Goal: Task Accomplishment & Management: Manage account settings

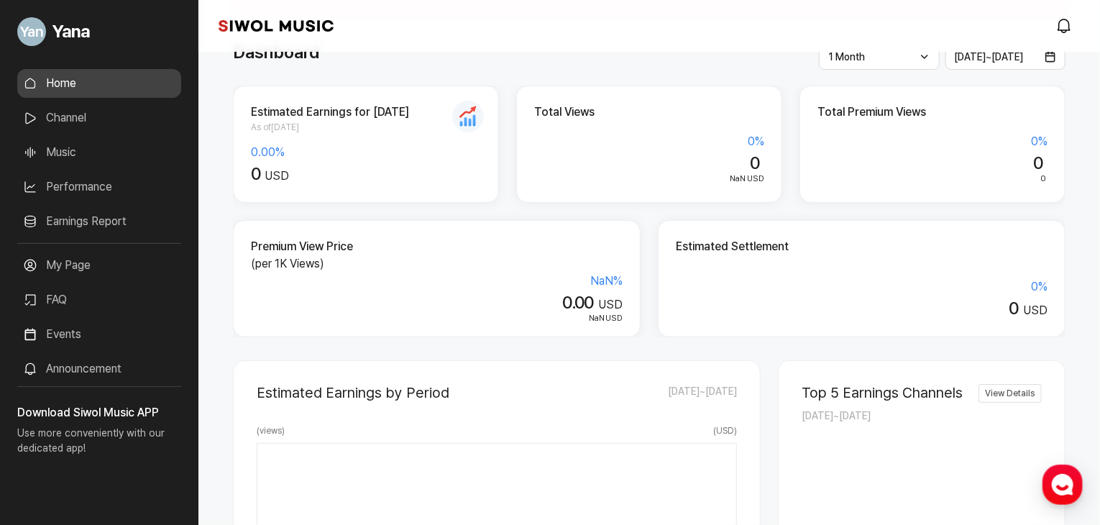
scroll to position [72, 0]
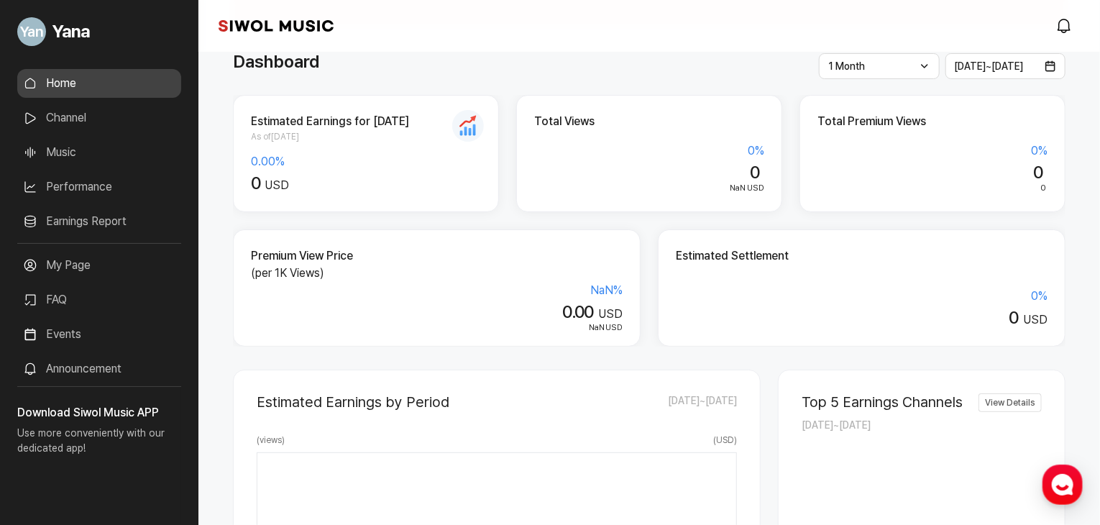
click at [74, 187] on link "Performance" at bounding box center [99, 187] width 164 height 29
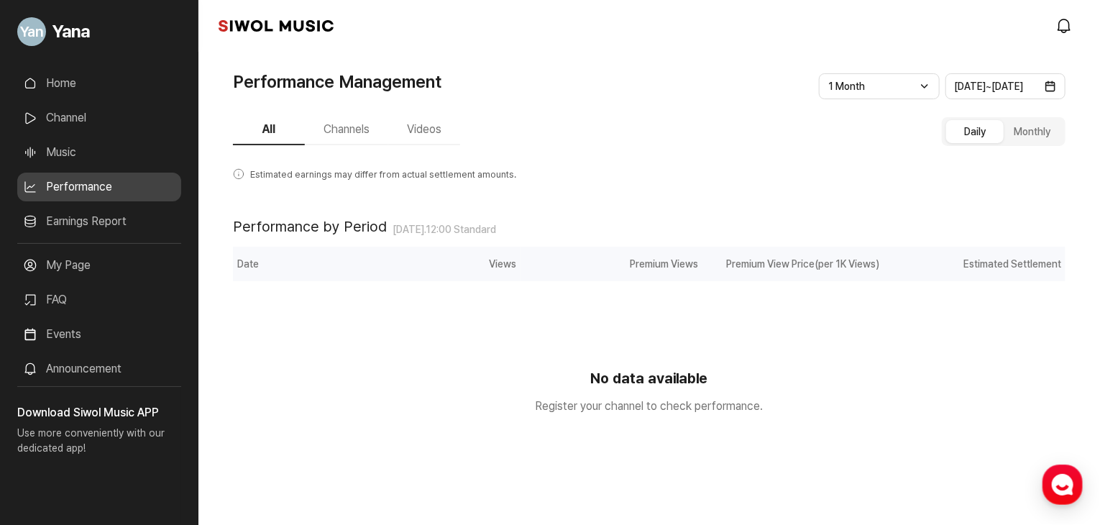
click at [355, 129] on button "Channels" at bounding box center [346, 130] width 83 height 30
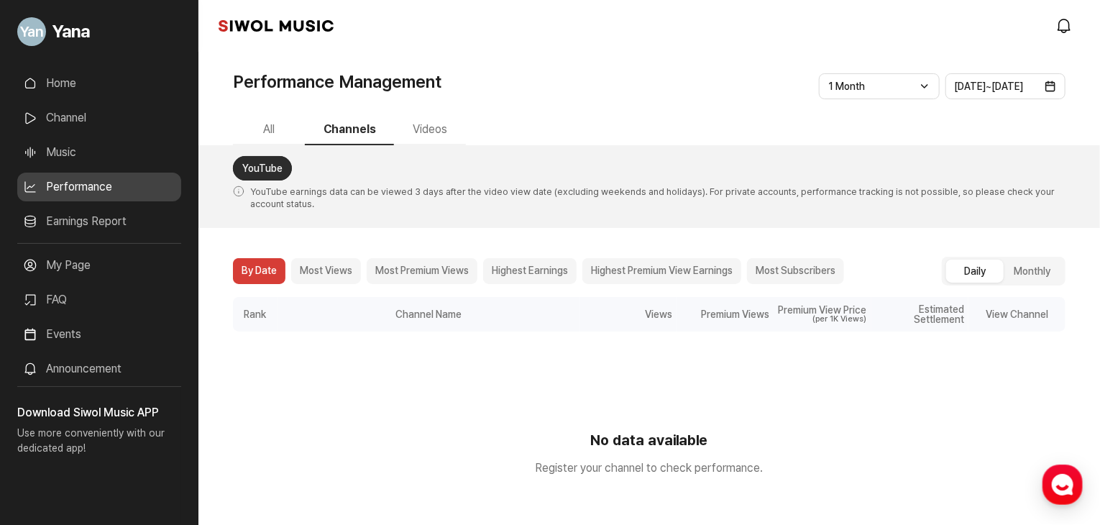
click at [418, 128] on button "Videos" at bounding box center [430, 130] width 72 height 30
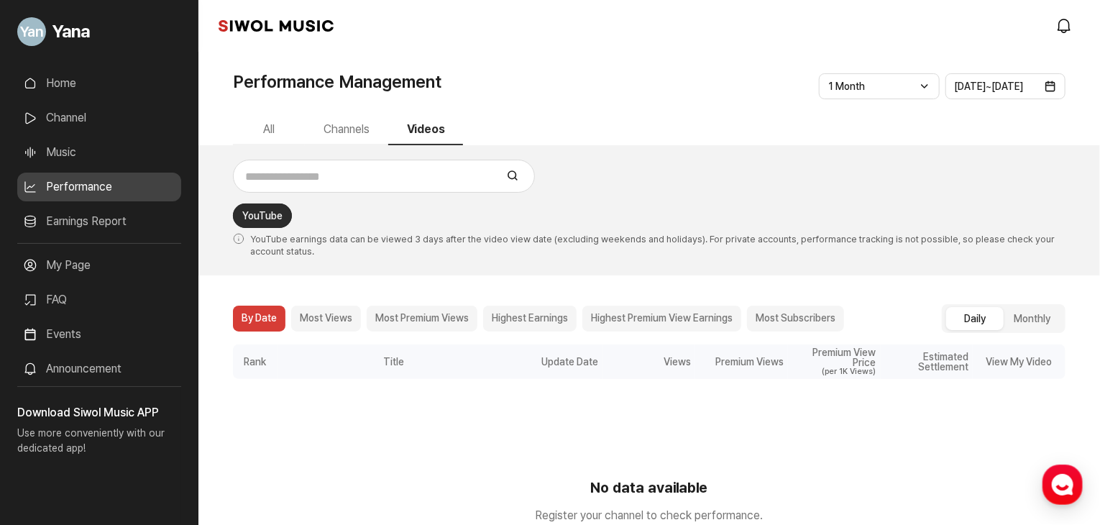
click at [342, 124] on button "Channels" at bounding box center [346, 130] width 83 height 30
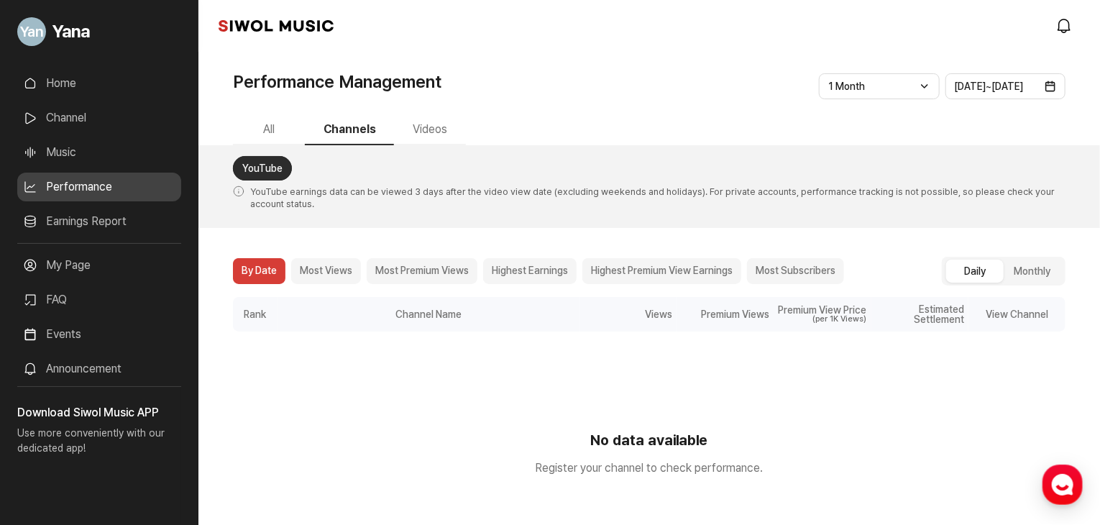
click at [265, 127] on button "All" at bounding box center [269, 130] width 72 height 30
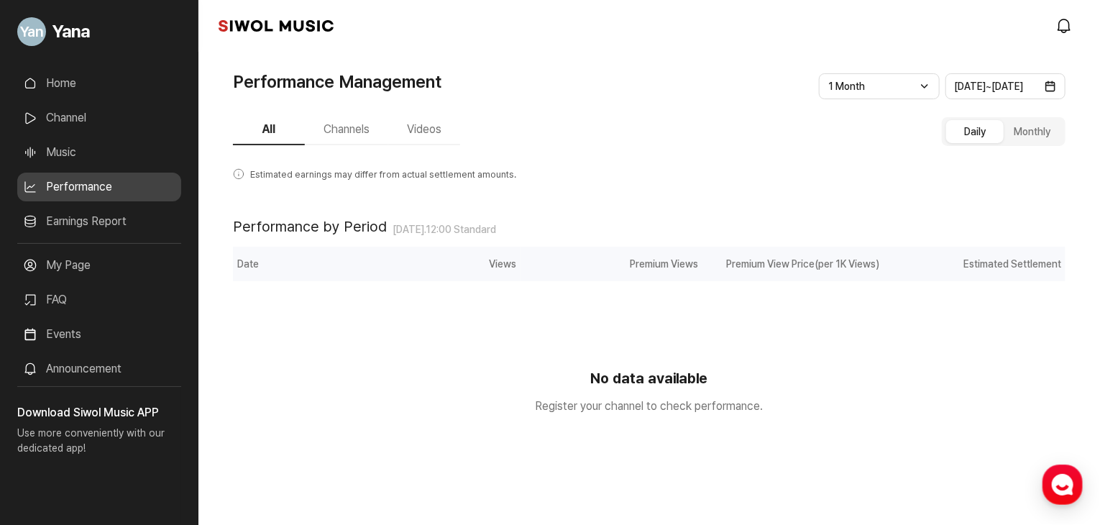
click at [80, 219] on link "Earnings Report" at bounding box center [99, 221] width 164 height 29
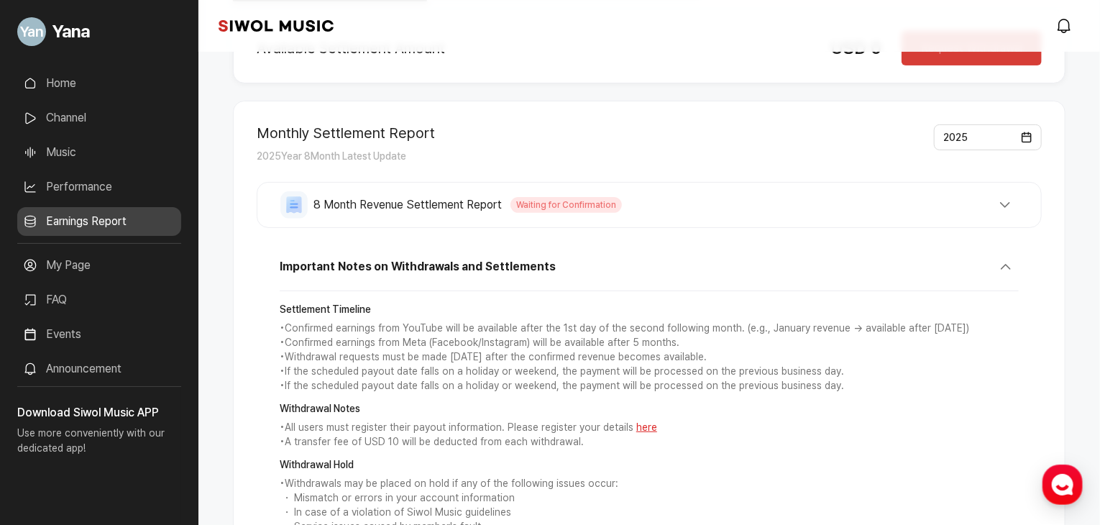
scroll to position [144, 0]
click at [562, 201] on span "Waiting for Confirmation" at bounding box center [565, 205] width 111 height 16
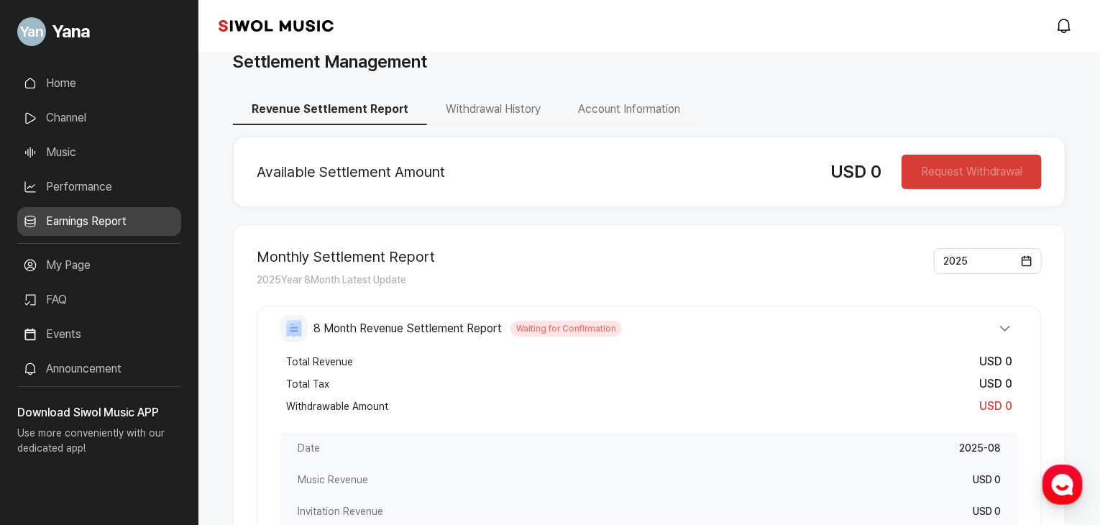
scroll to position [18, 0]
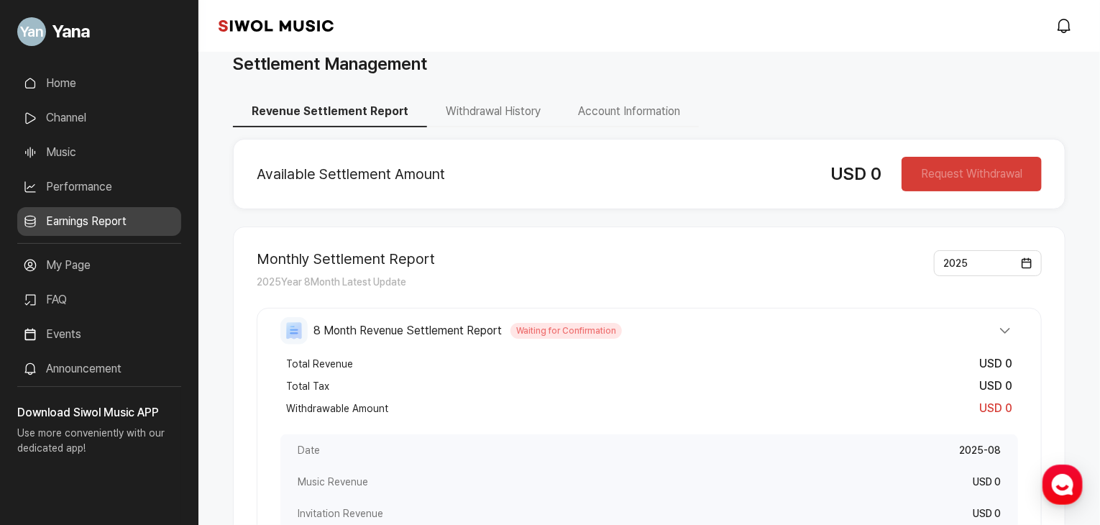
click at [620, 112] on button "Account Information" at bounding box center [628, 112] width 139 height 30
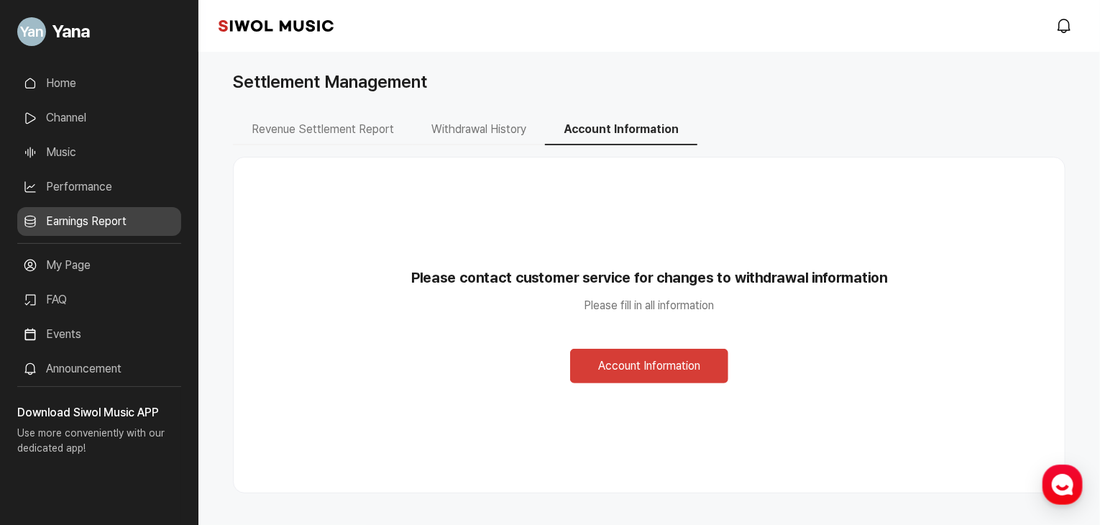
click at [659, 355] on button "Account Information" at bounding box center [649, 366] width 158 height 35
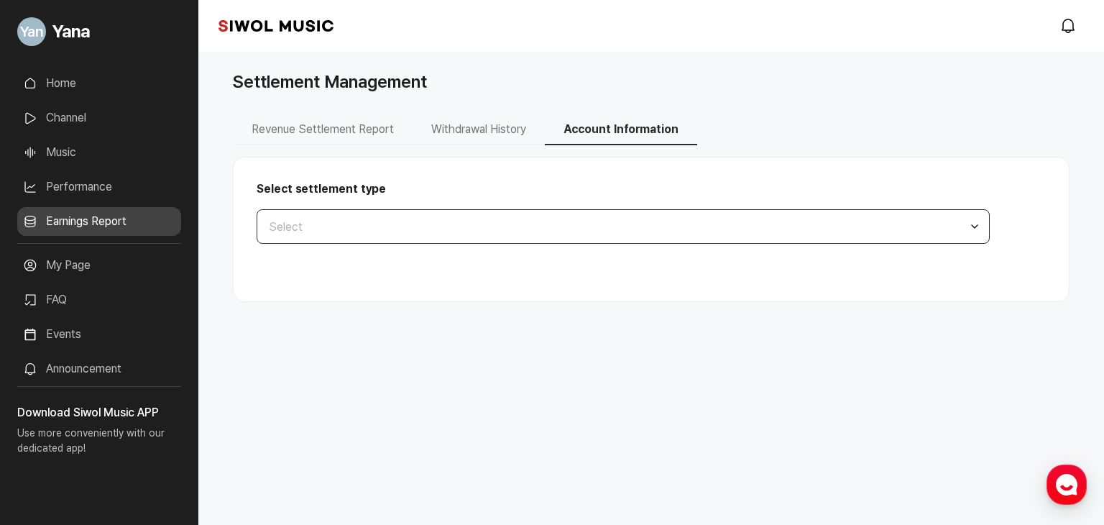
click at [459, 226] on button "Select" at bounding box center [623, 226] width 733 height 35
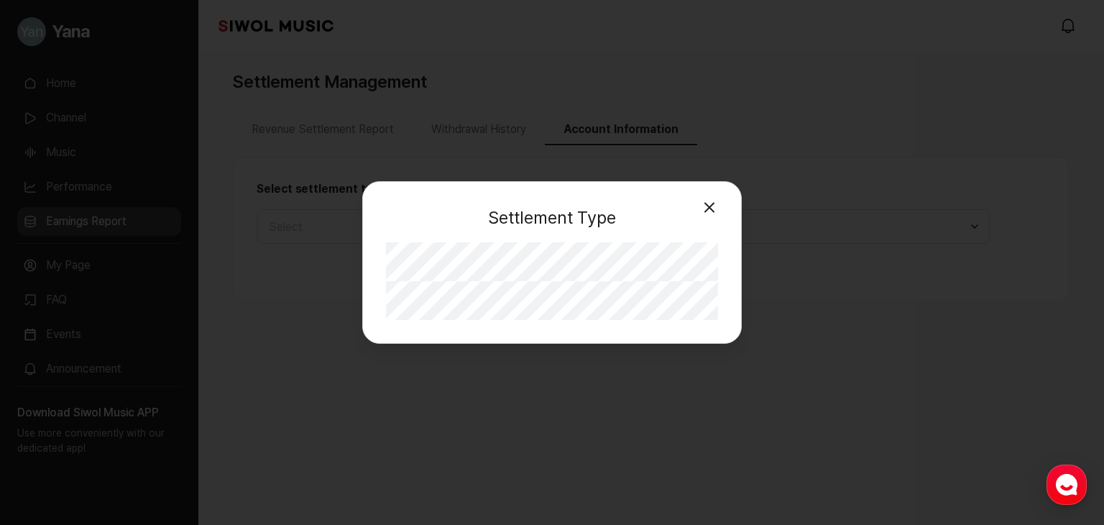
select select "**"
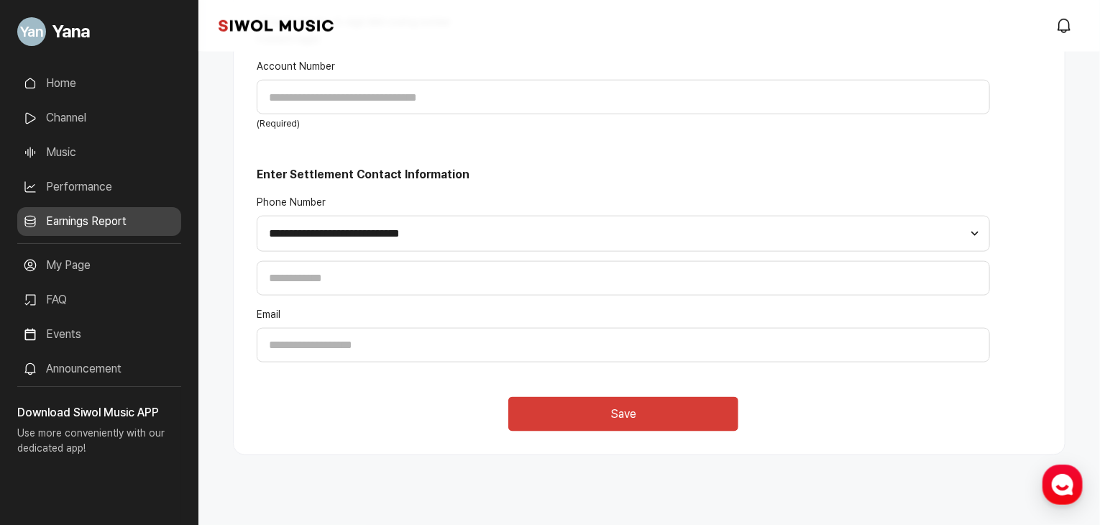
scroll to position [774, 0]
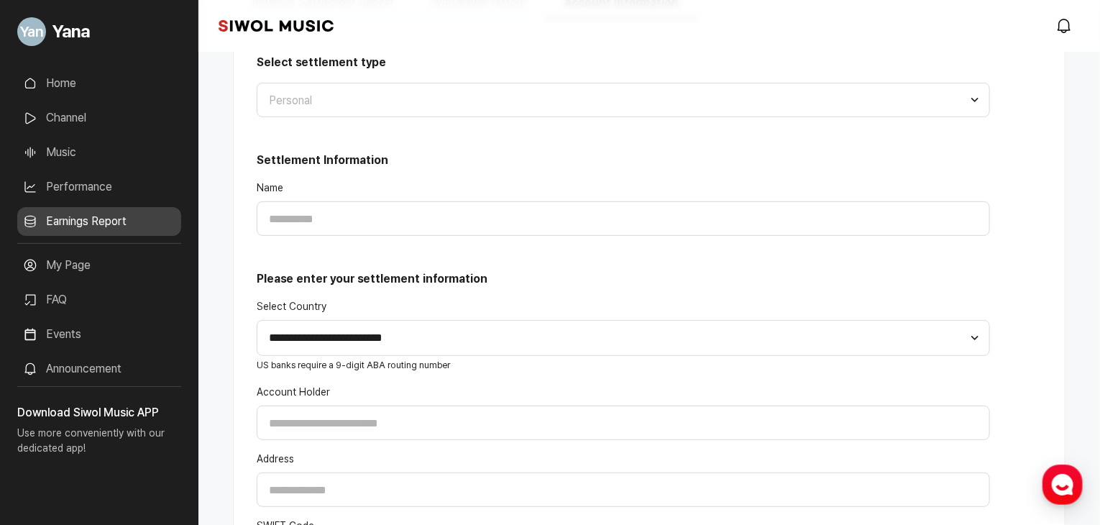
scroll to position [0, 0]
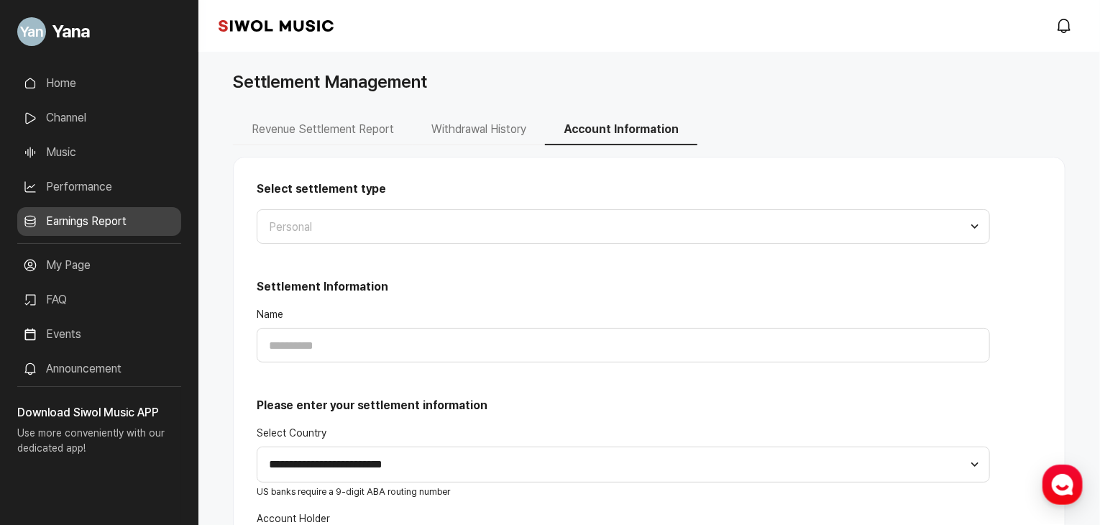
click at [89, 85] on link "Home" at bounding box center [99, 83] width 164 height 29
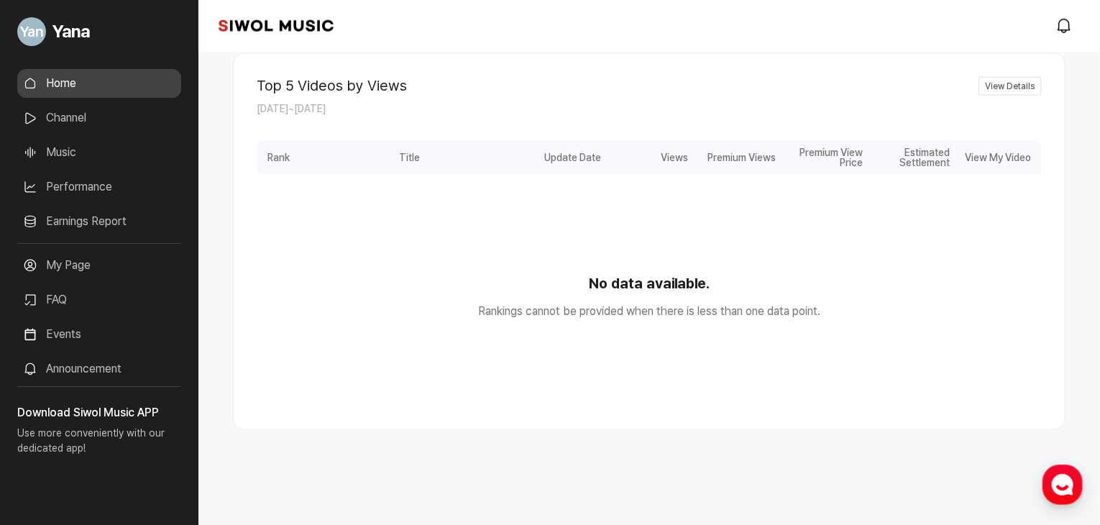
scroll to position [754, 0]
